Goal: Information Seeking & Learning: Learn about a topic

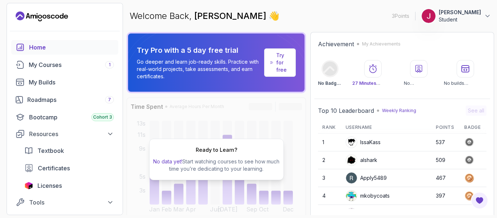
click at [435, 145] on td "537" at bounding box center [445, 142] width 28 height 18
click at [466, 139] on icon at bounding box center [469, 142] width 10 height 10
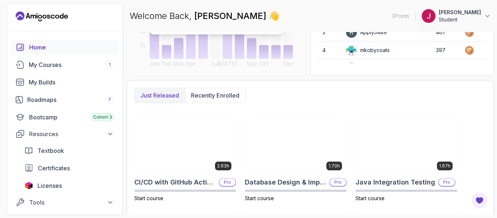
scroll to position [218, 0]
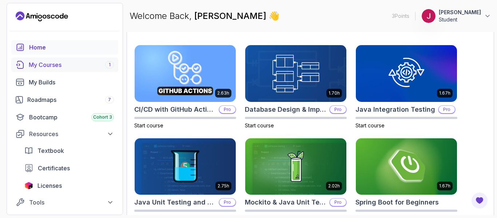
click at [49, 58] on link "My Courses 1" at bounding box center [64, 64] width 107 height 15
click at [49, 63] on div "My Courses 1" at bounding box center [71, 64] width 85 height 9
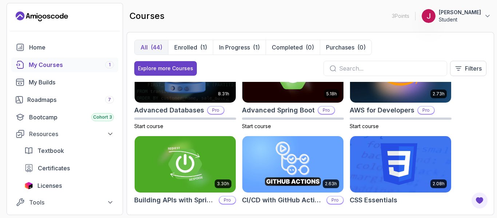
scroll to position [182, 0]
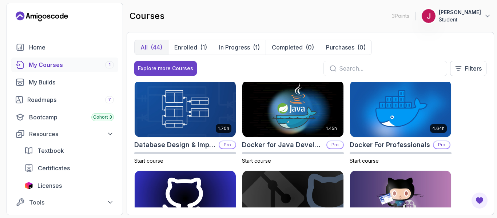
click at [76, 65] on div "My Courses 1" at bounding box center [71, 64] width 85 height 9
click at [50, 67] on div "My Courses 1" at bounding box center [71, 64] width 85 height 9
click at [195, 50] on p "Enrolled" at bounding box center [185, 47] width 23 height 9
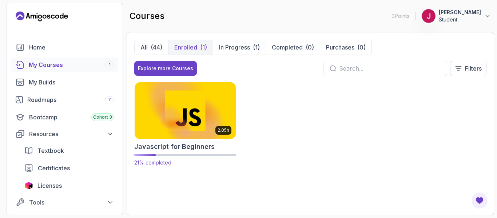
click at [211, 124] on img at bounding box center [185, 110] width 106 height 59
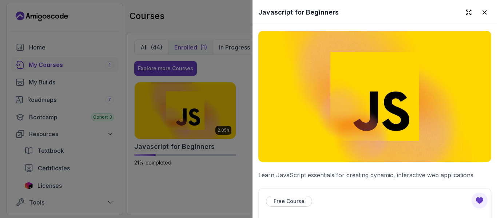
click at [192, 138] on div at bounding box center [248, 109] width 497 height 218
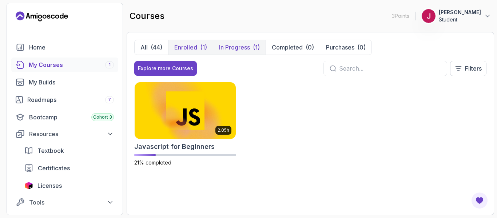
click at [239, 51] on p "In Progress" at bounding box center [234, 47] width 31 height 9
click at [236, 47] on p "In Progress" at bounding box center [234, 47] width 31 height 9
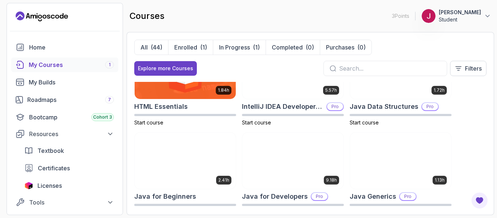
scroll to position [364, 0]
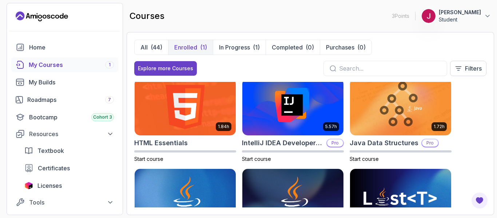
click at [201, 44] on div "(1)" at bounding box center [203, 47] width 7 height 9
